Goal: Information Seeking & Learning: Learn about a topic

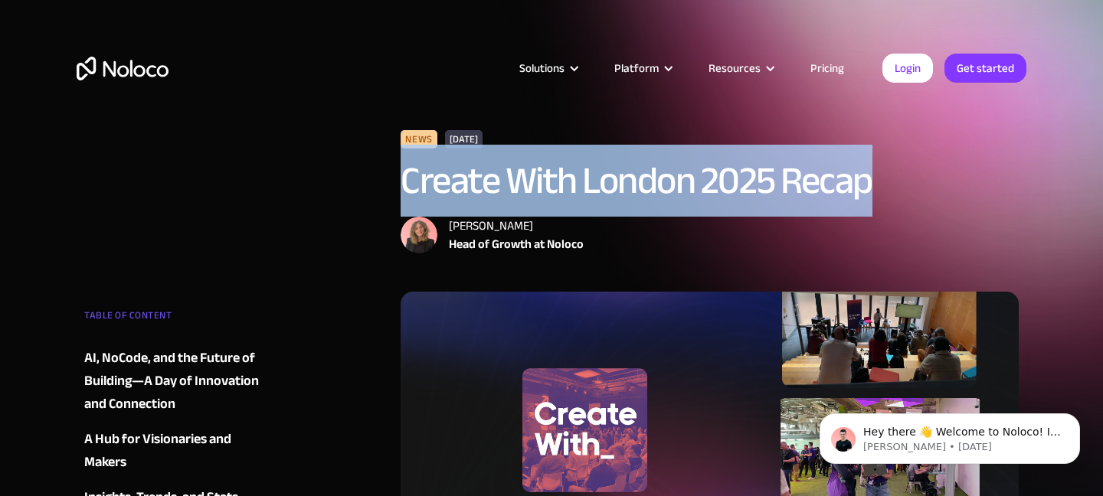
drag, startPoint x: 883, startPoint y: 180, endPoint x: 389, endPoint y: 161, distance: 494.4
click at [389, 161] on div "News [DATE] Create With London 2025 Recap [PERSON_NAME] Head of Growth at Noloco" at bounding box center [552, 211] width 950 height 162
copy h1 "Create With London 2025 Recap"
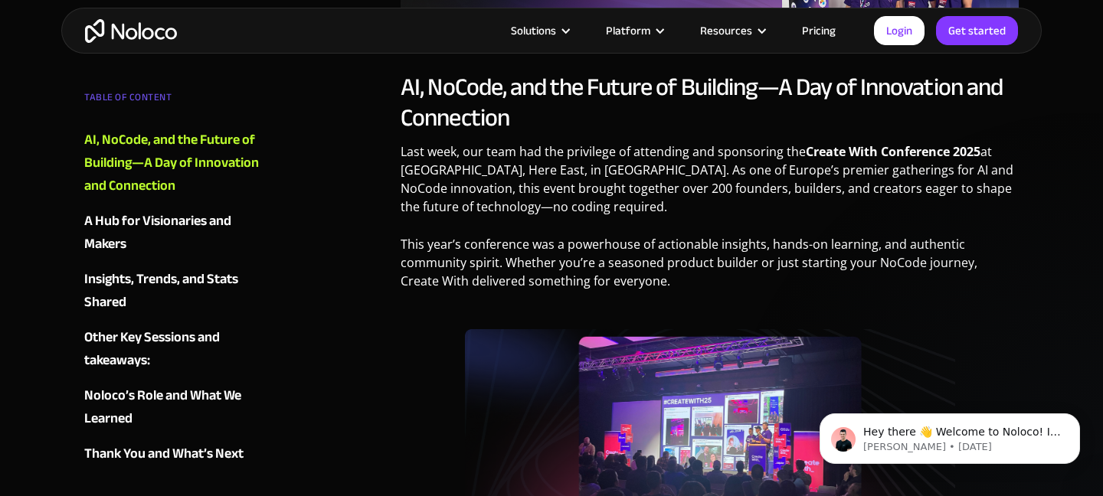
scroll to position [580, 0]
